Goal: Use online tool/utility

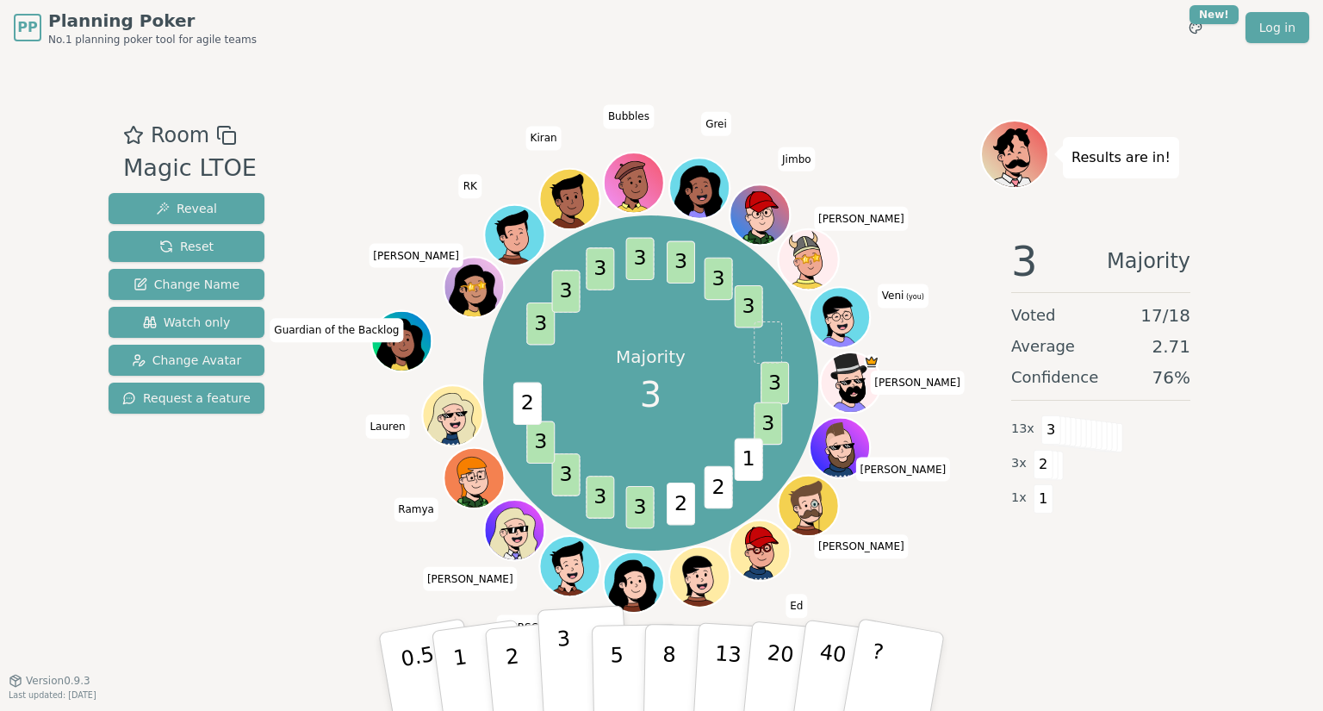
click at [558, 658] on p "3" at bounding box center [566, 673] width 19 height 94
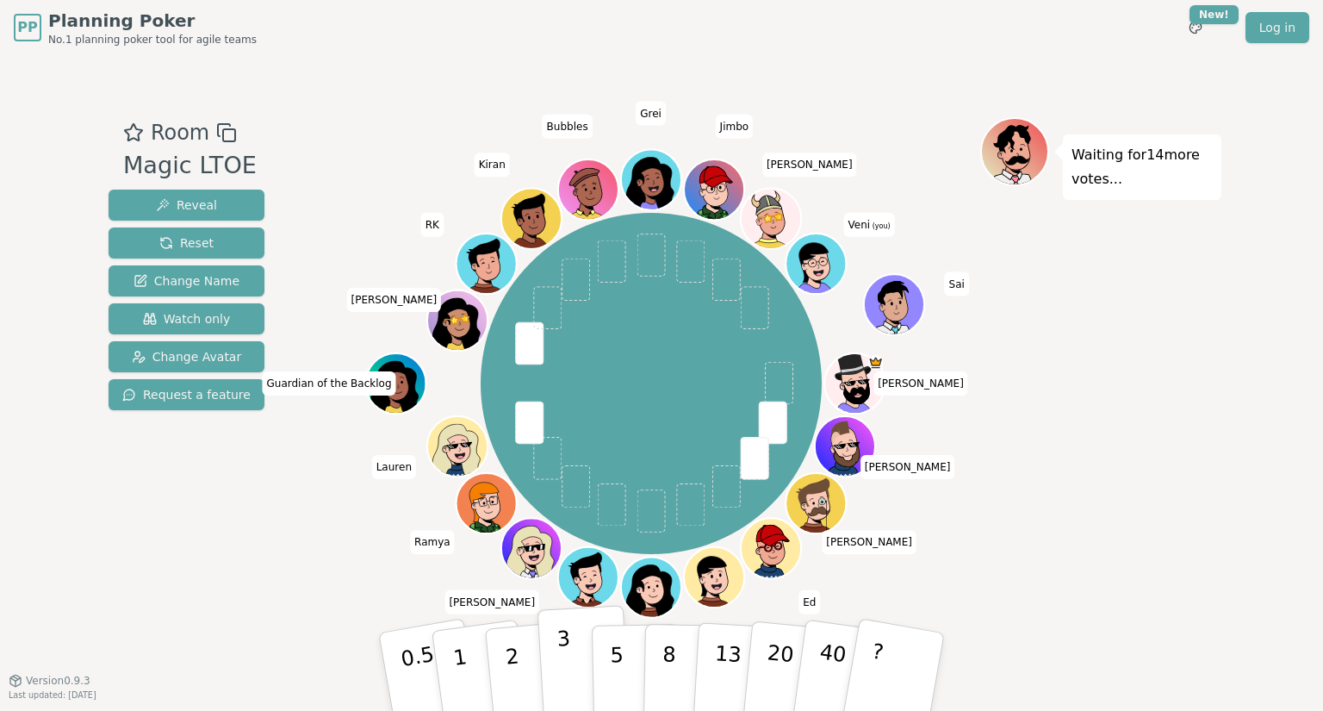
click at [564, 661] on p "3" at bounding box center [566, 673] width 19 height 94
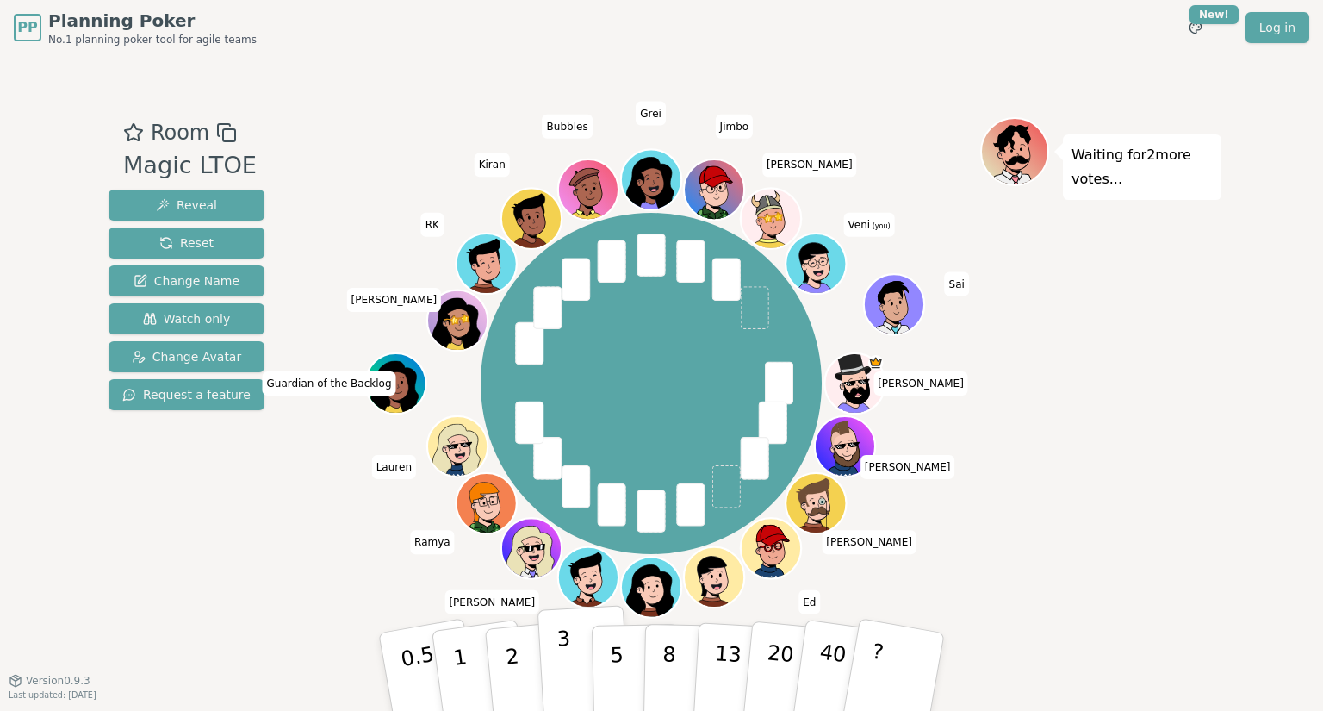
click at [566, 657] on p "3" at bounding box center [566, 673] width 19 height 94
click at [1120, 447] on div "Waiting for [PERSON_NAME] 's vote..." at bounding box center [1100, 367] width 241 height 501
click at [562, 656] on p "3" at bounding box center [566, 673] width 19 height 94
click at [572, 650] on button "3" at bounding box center [585, 672] width 94 height 134
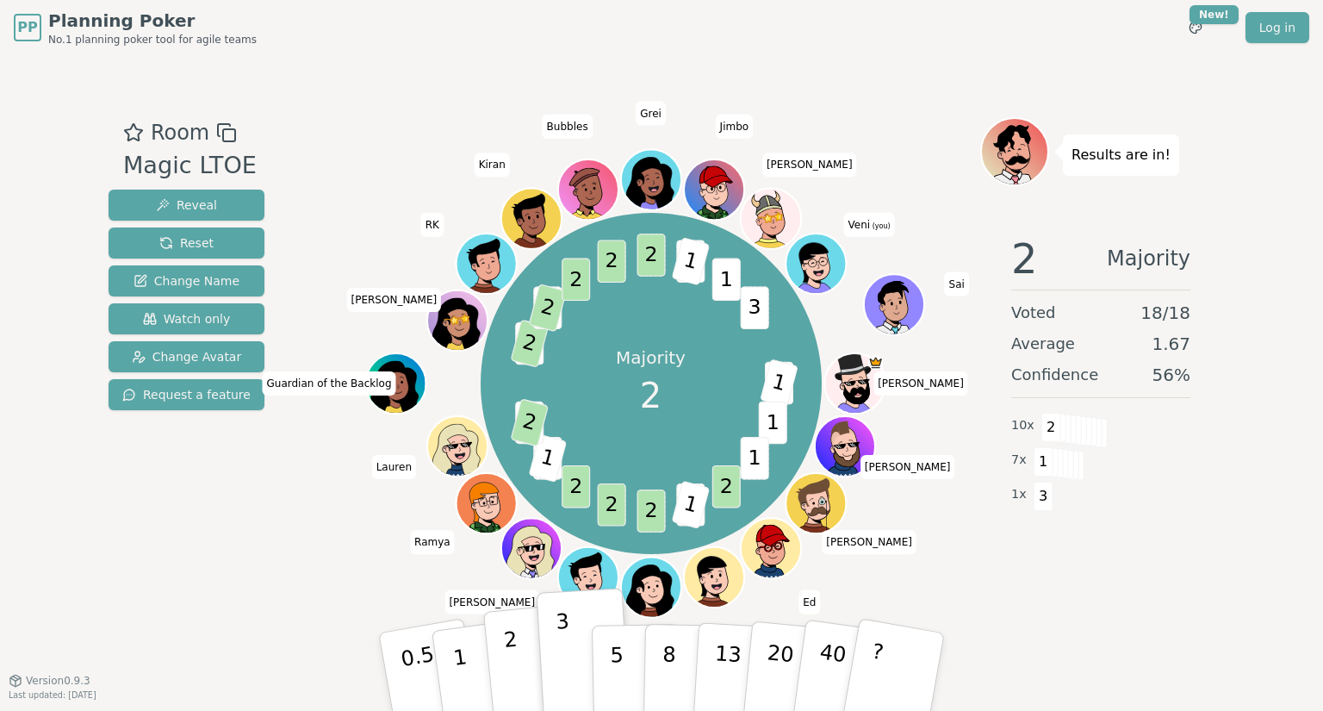
click at [519, 665] on button "2" at bounding box center [532, 672] width 98 height 137
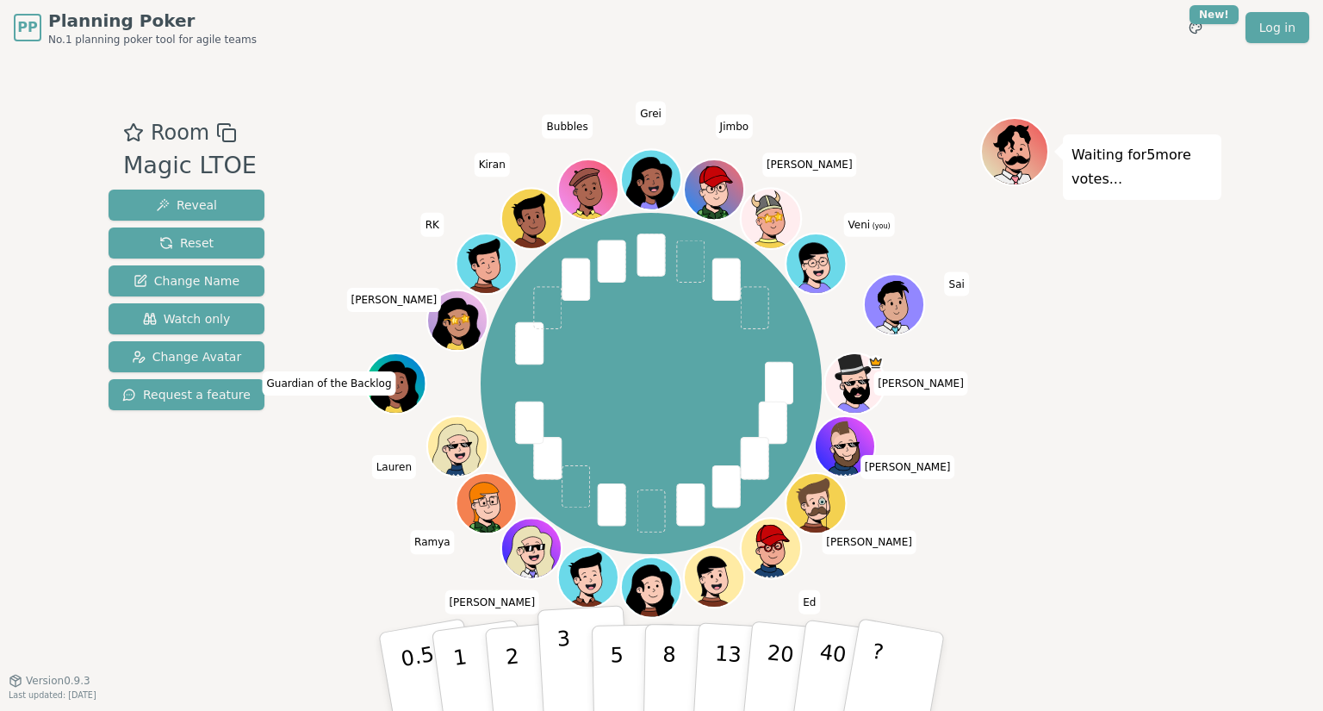
click at [574, 652] on button "3" at bounding box center [585, 672] width 94 height 134
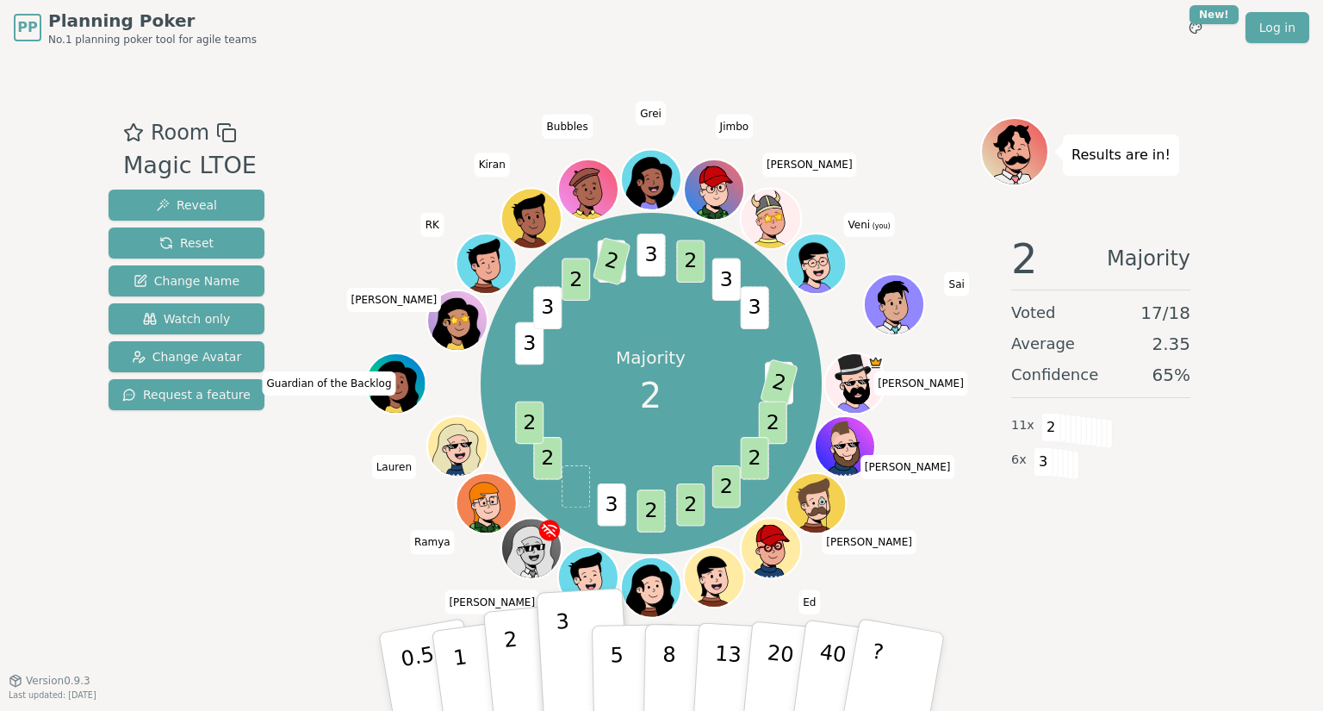
click at [515, 643] on button "2" at bounding box center [532, 672] width 98 height 137
